Goal: Transaction & Acquisition: Purchase product/service

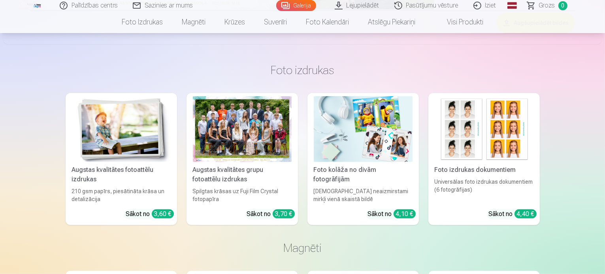
scroll to position [316, 0]
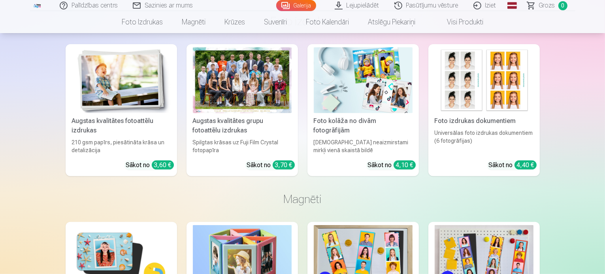
click at [254, 135] on div "Augstas kvalitātes grupu fotoattēlu izdrukas" at bounding box center [242, 126] width 105 height 19
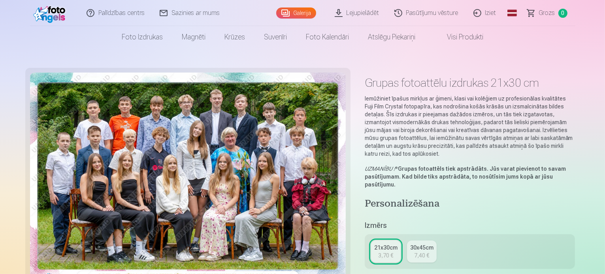
scroll to position [158, 0]
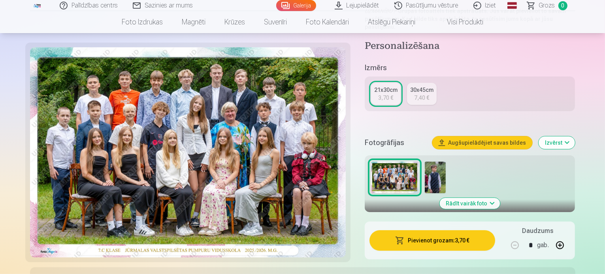
click at [451, 159] on div at bounding box center [470, 178] width 204 height 38
click at [445, 162] on img at bounding box center [435, 178] width 21 height 32
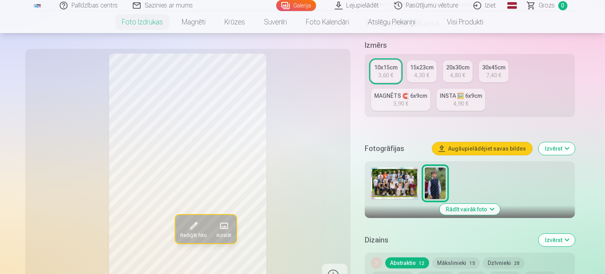
scroll to position [158, 0]
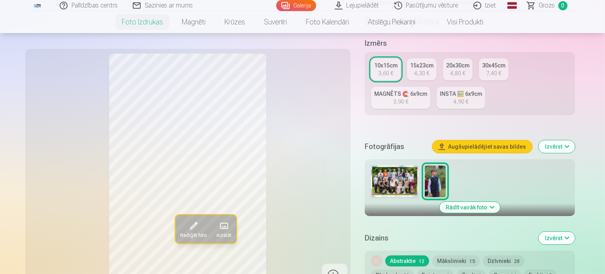
click at [408, 166] on img at bounding box center [394, 182] width 47 height 32
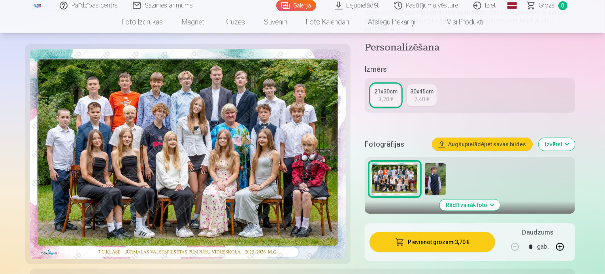
scroll to position [158, 0]
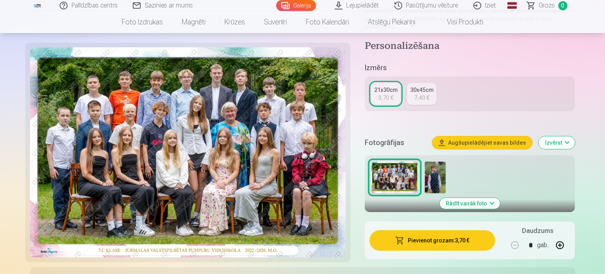
click at [569, 236] on button "button" at bounding box center [559, 245] width 19 height 19
type input "*"
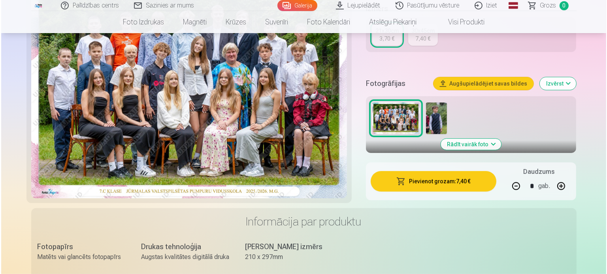
scroll to position [237, 0]
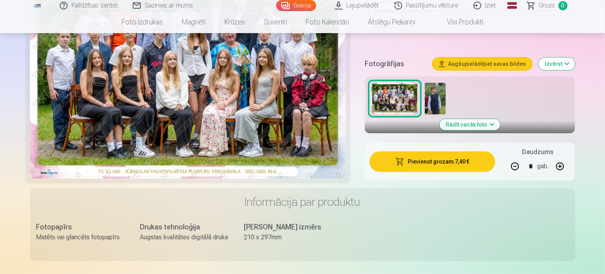
click at [445, 152] on button "Pievienot grozam : 7,40 €" at bounding box center [432, 162] width 126 height 21
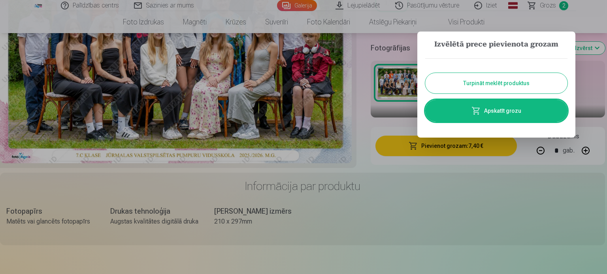
click at [496, 112] on link "Apskatīt grozu" at bounding box center [496, 111] width 142 height 22
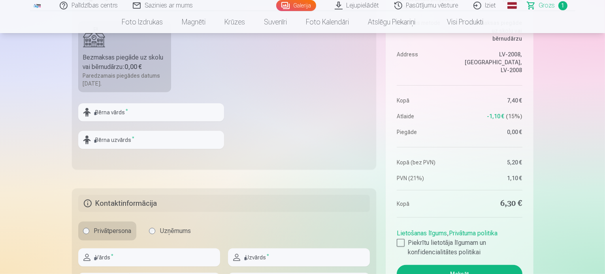
scroll to position [237, 0]
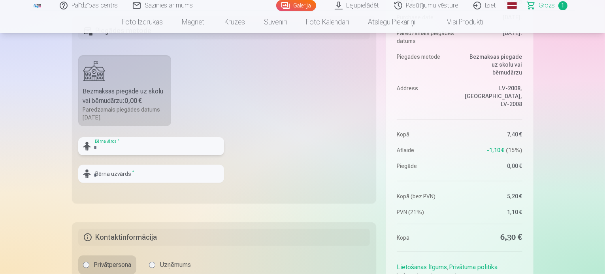
click at [115, 140] on input "text" at bounding box center [151, 146] width 146 height 18
type input "*******"
click at [130, 173] on input "text" at bounding box center [151, 174] width 146 height 18
type input "*********"
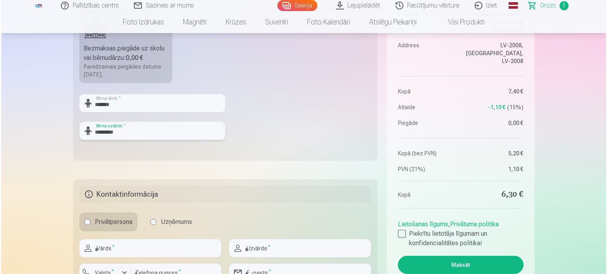
scroll to position [355, 0]
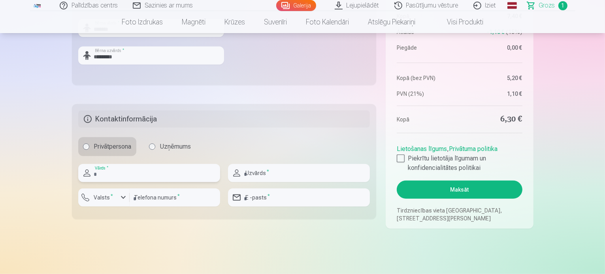
click at [120, 175] on input "text" at bounding box center [149, 173] width 142 height 18
type input "*****"
click at [271, 175] on input "text" at bounding box center [299, 173] width 142 height 18
type input "*********"
drag, startPoint x: 286, startPoint y: 199, endPoint x: 289, endPoint y: 203, distance: 5.1
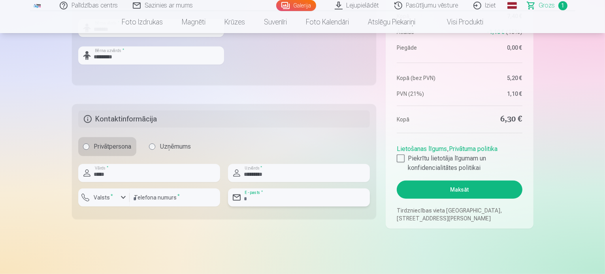
click at [286, 198] on input "email" at bounding box center [299, 198] width 142 height 18
type input "**********"
click at [179, 196] on input "number" at bounding box center [175, 198] width 90 height 18
type input "********"
click at [109, 200] on label "Valsts *" at bounding box center [104, 198] width 26 height 8
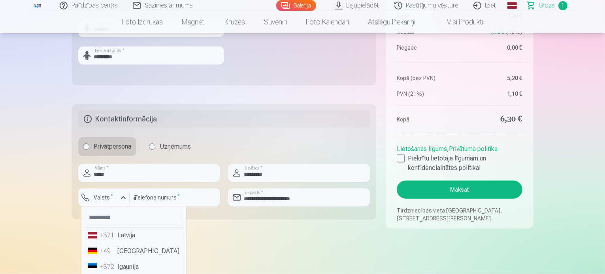
click at [113, 235] on div "+371" at bounding box center [108, 235] width 16 height 9
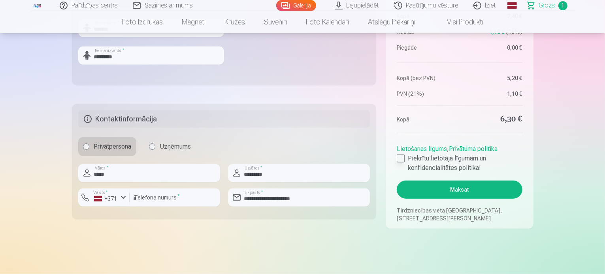
click at [400, 156] on div at bounding box center [400, 159] width 8 height 8
click at [464, 190] on button "Maksāt" at bounding box center [458, 190] width 125 height 18
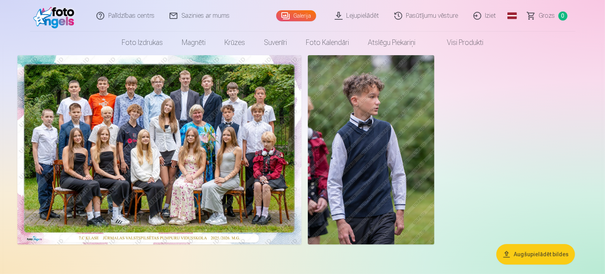
scroll to position [79, 0]
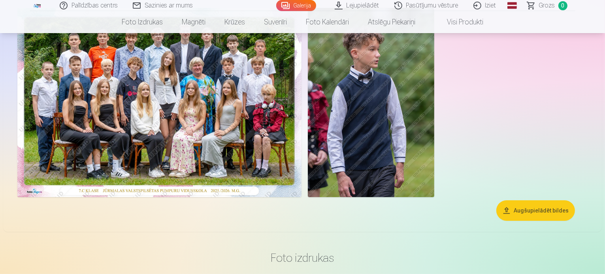
click at [434, 123] on img at bounding box center [371, 103] width 126 height 190
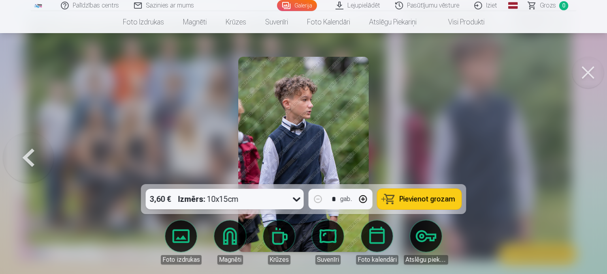
click at [594, 71] on button at bounding box center [588, 73] width 32 height 32
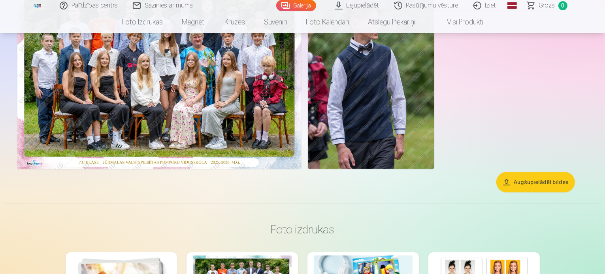
scroll to position [39, 0]
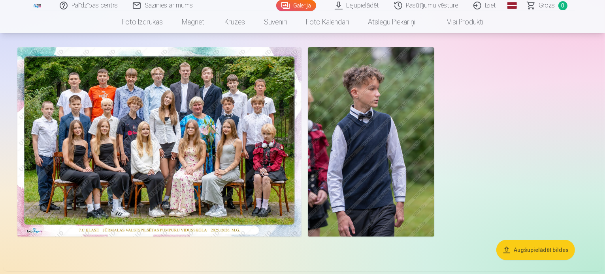
click at [485, 6] on link "Iziet" at bounding box center [485, 5] width 38 height 11
